Goal: Task Accomplishment & Management: Use online tool/utility

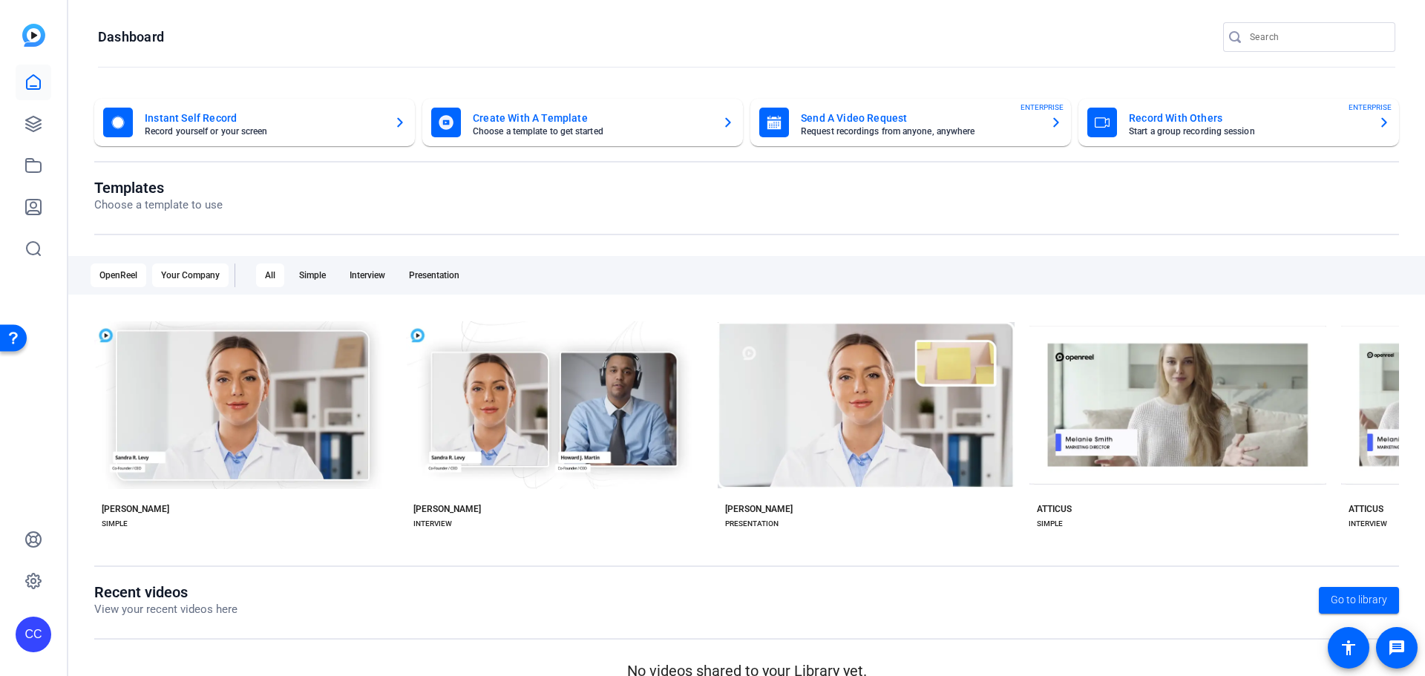
click at [185, 268] on div "Your Company" at bounding box center [190, 276] width 76 height 24
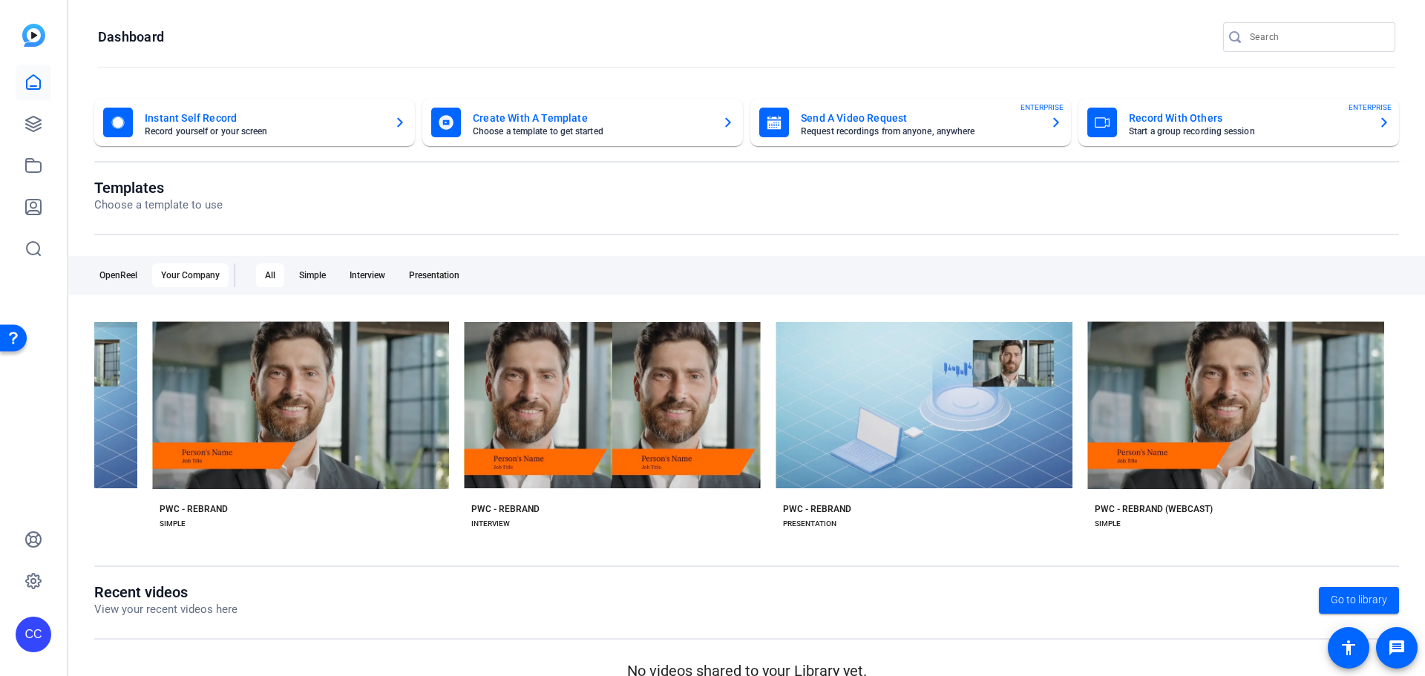
scroll to position [0, 1707]
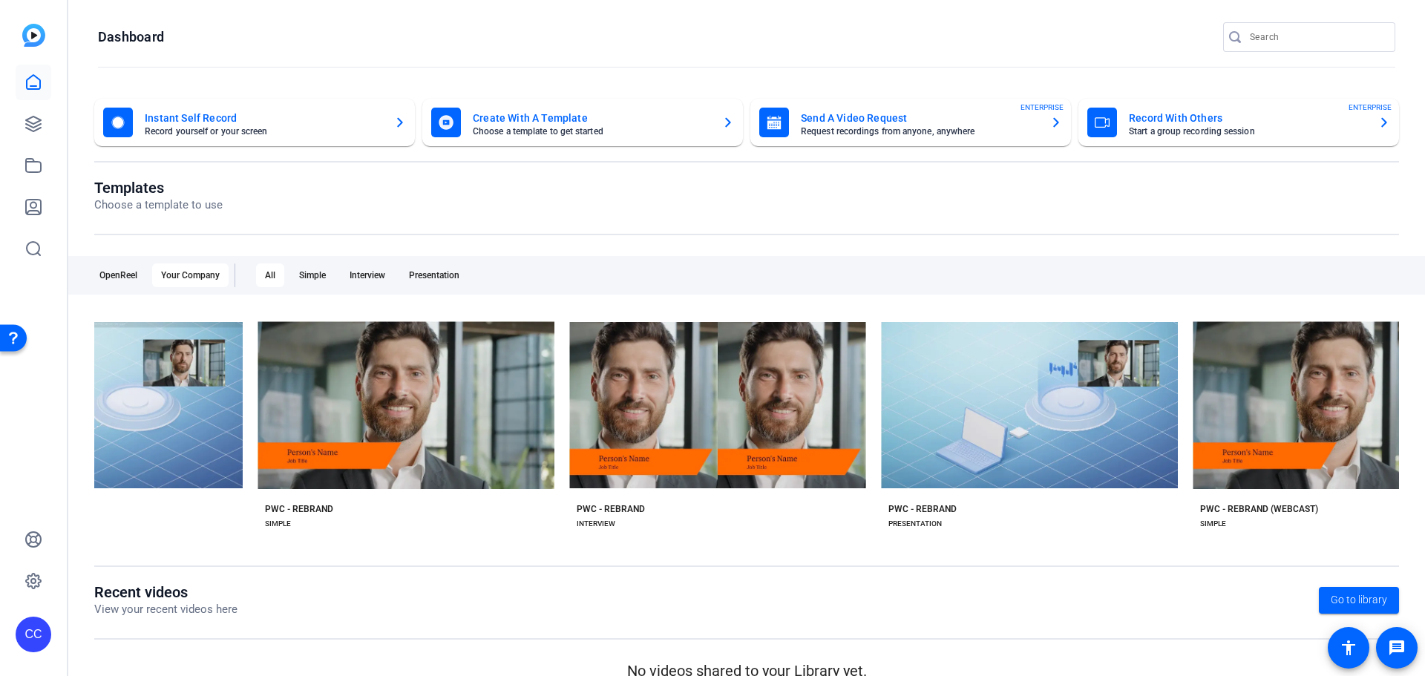
click at [1200, 129] on mat-card-subtitle "Start a group recording session" at bounding box center [1248, 131] width 238 height 9
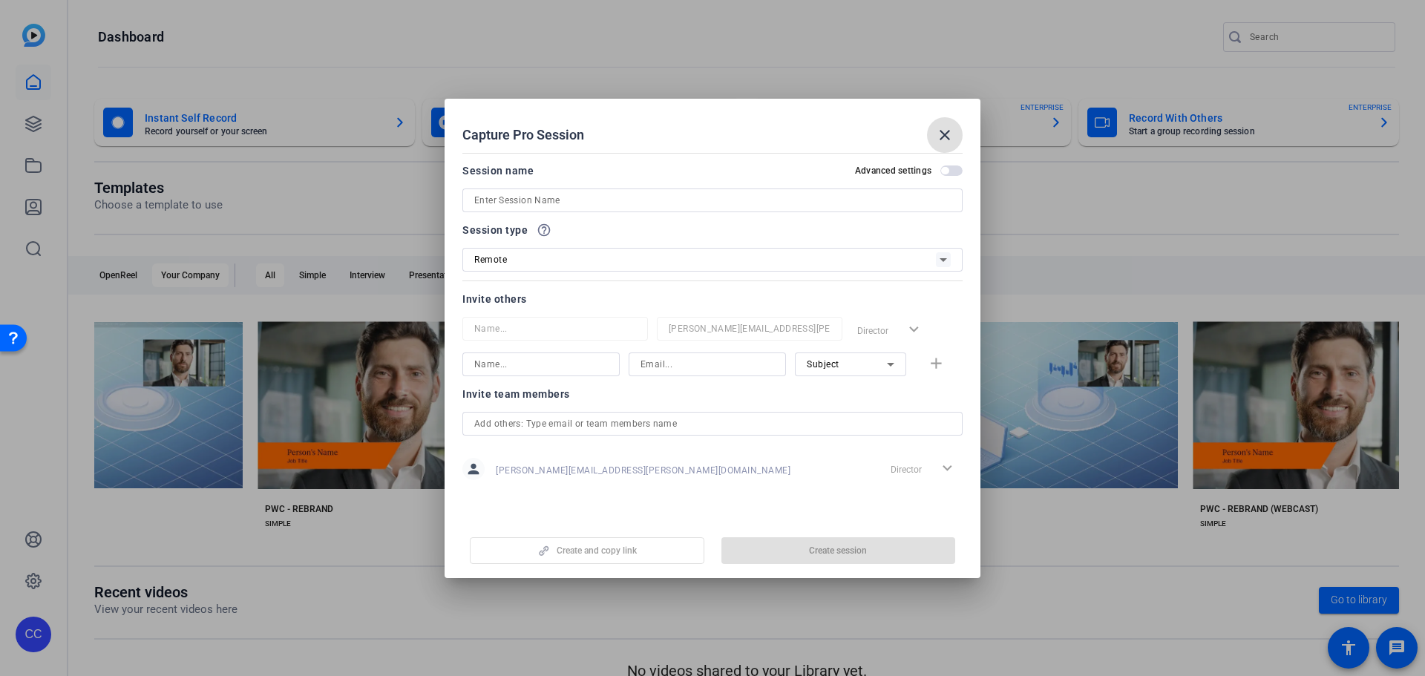
click at [600, 197] on input at bounding box center [712, 201] width 477 height 18
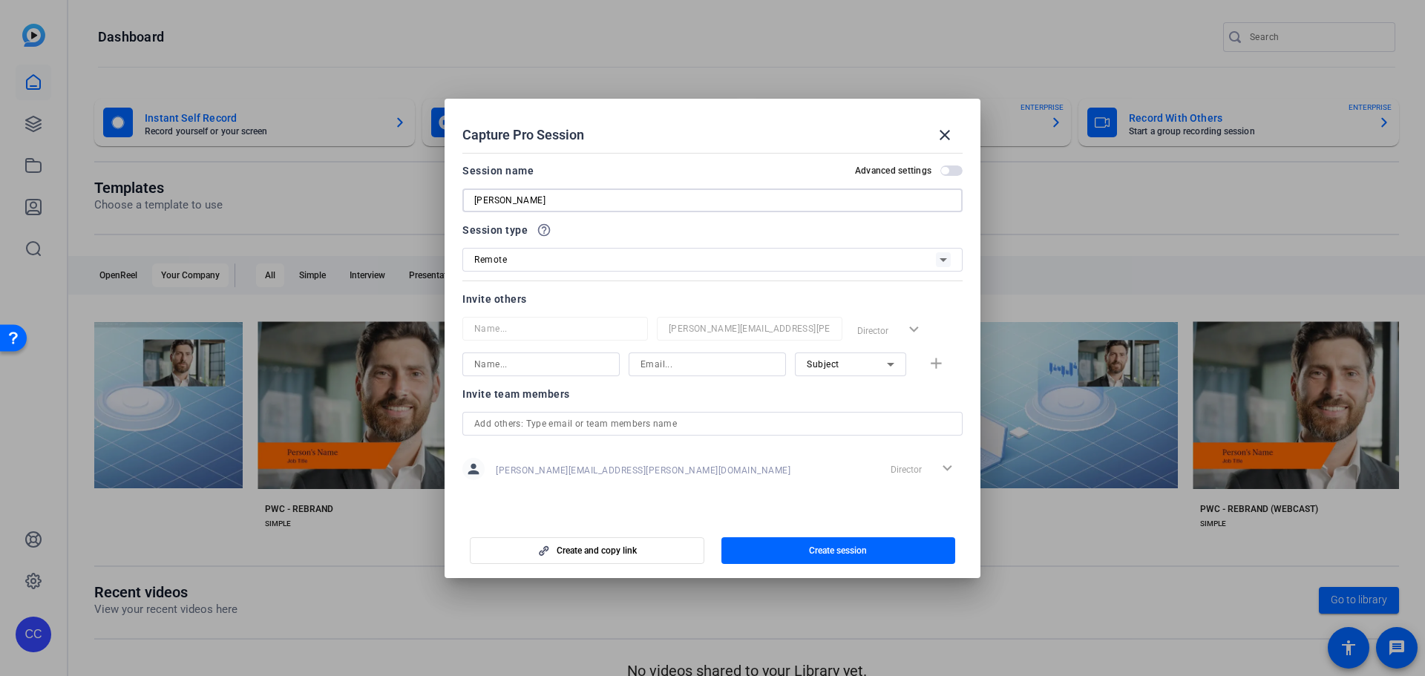
type input "[PERSON_NAME]"
click at [954, 258] on div "Remote" at bounding box center [712, 260] width 500 height 24
click at [954, 258] on div at bounding box center [712, 338] width 1425 height 676
click at [540, 359] on input at bounding box center [541, 365] width 134 height 18
type input "[PERSON_NAME]"
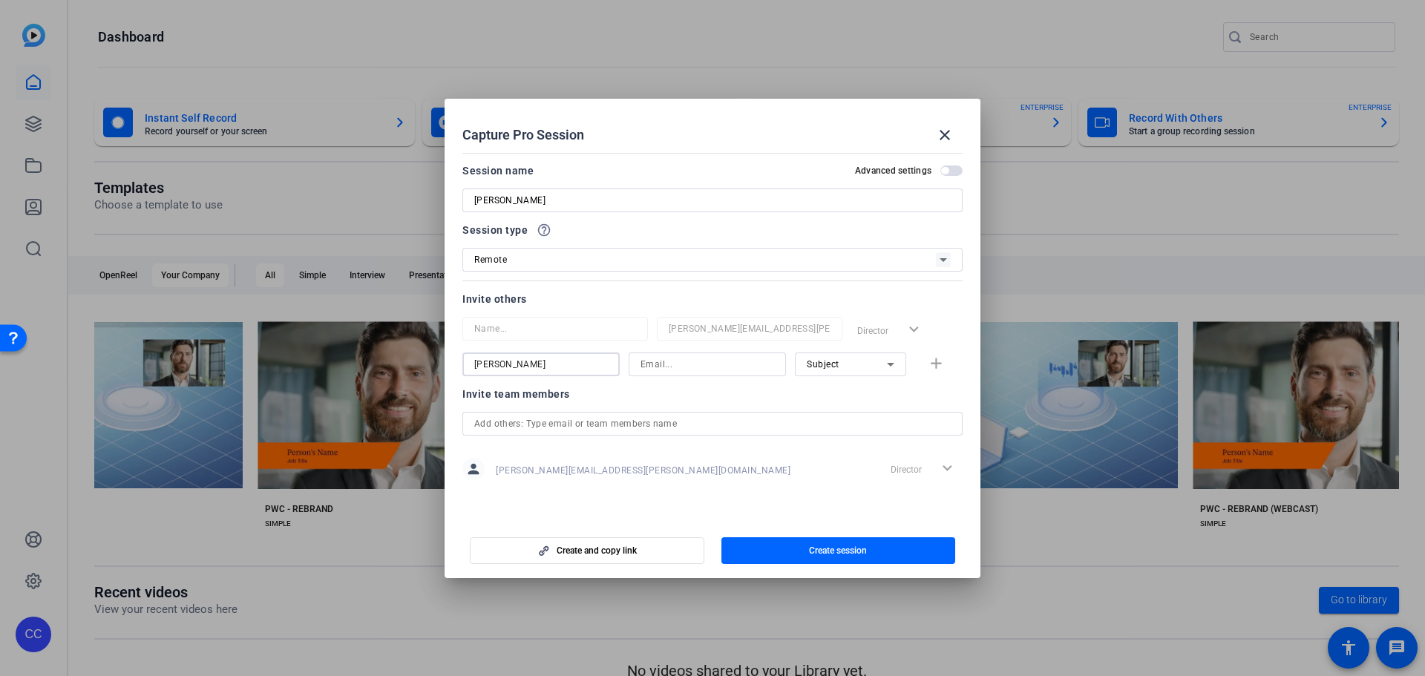
click at [659, 356] on input at bounding box center [708, 365] width 134 height 18
type input "[EMAIL_ADDRESS][PERSON_NAME][DOMAIN_NAME]"
click at [946, 364] on span "button" at bounding box center [939, 365] width 48 height 36
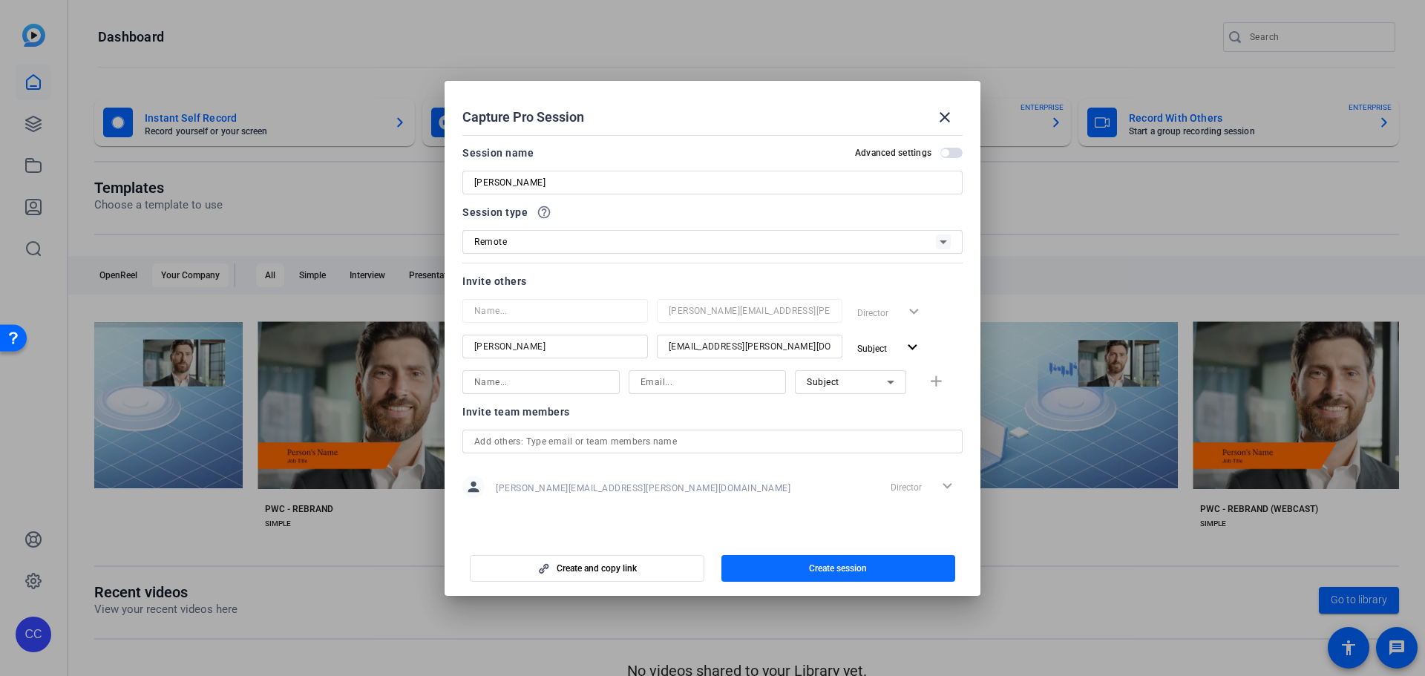
click at [865, 569] on span "Create session" at bounding box center [838, 569] width 58 height 12
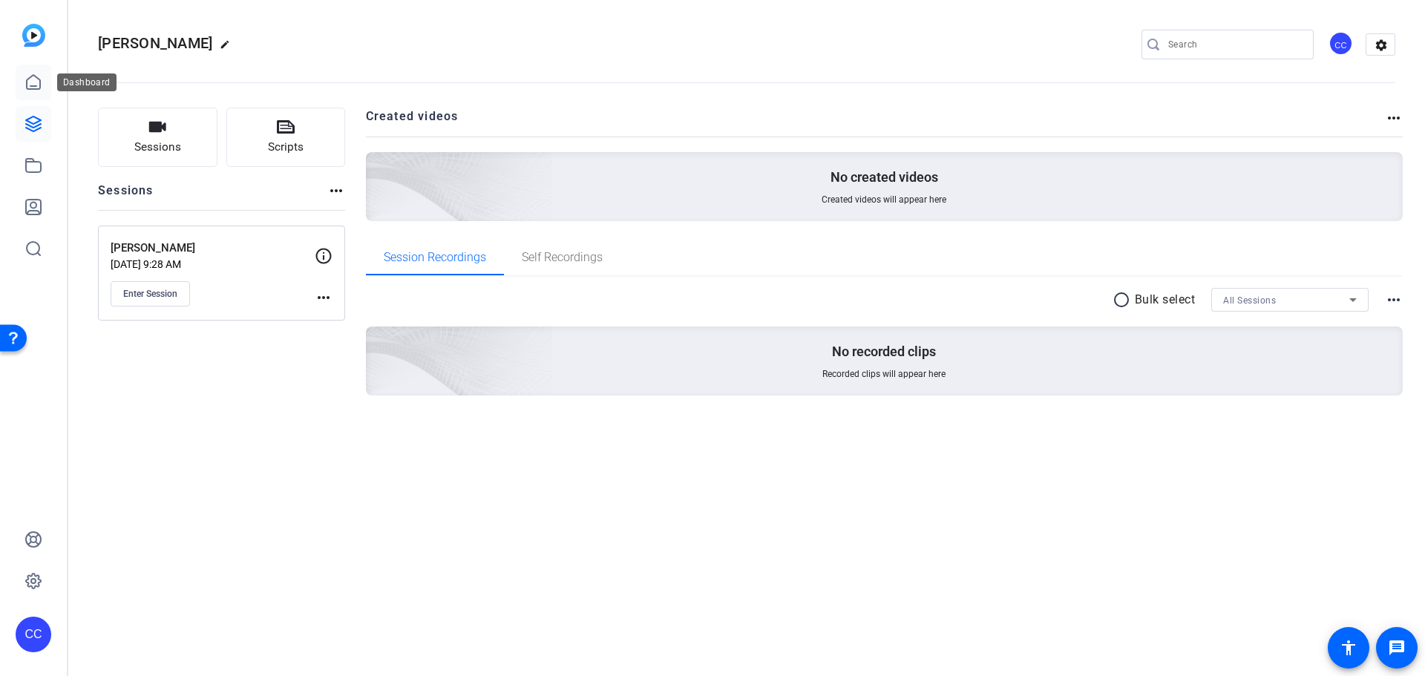
click at [41, 88] on icon at bounding box center [33, 82] width 18 height 18
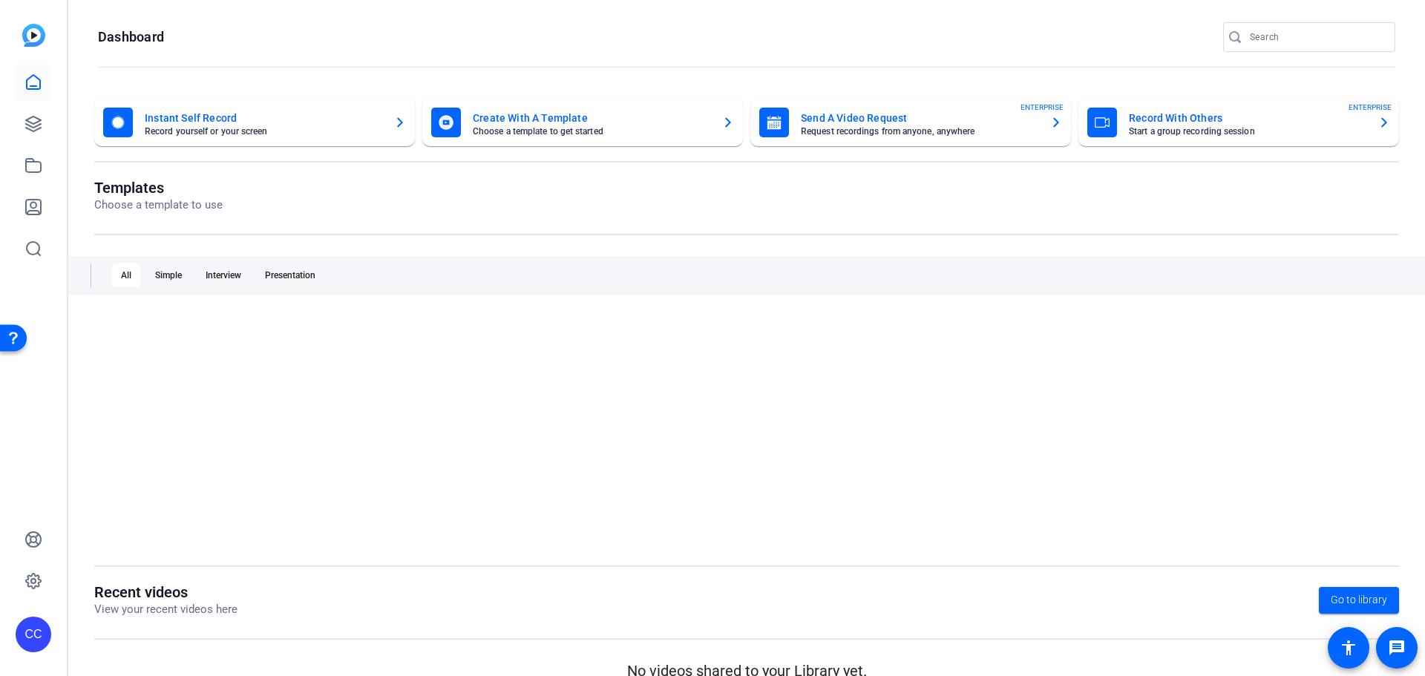
scroll to position [0, 0]
